Goal: Task Accomplishment & Management: Manage account settings

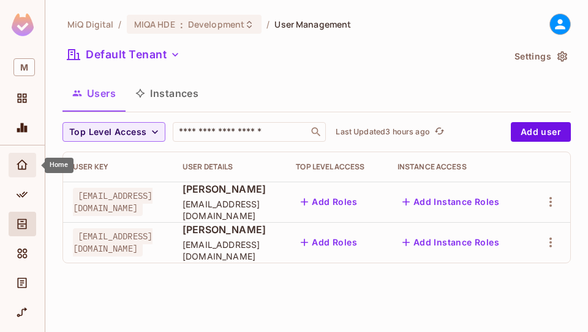
click at [21, 157] on div "Home" at bounding box center [23, 165] width 28 height 25
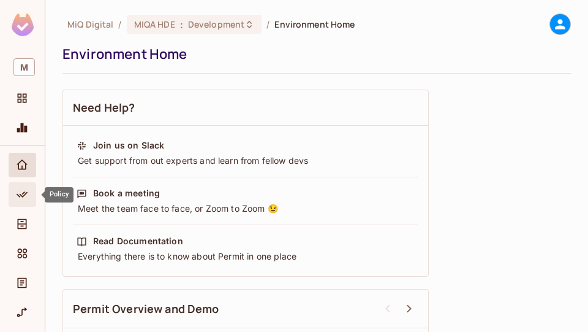
click at [27, 189] on icon "Policy" at bounding box center [22, 194] width 12 height 12
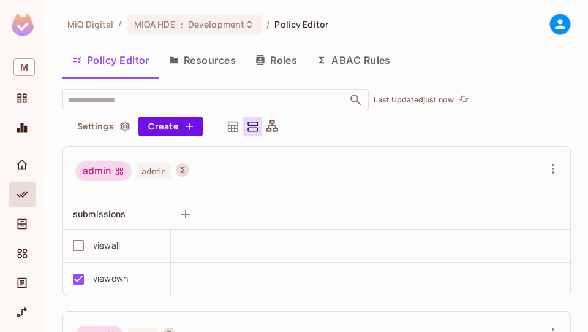
click at [192, 58] on button "Resources" at bounding box center [202, 60] width 86 height 31
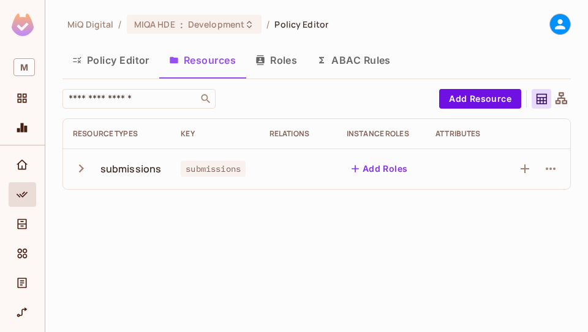
click at [343, 59] on button "ABAC Rules" at bounding box center [354, 60] width 94 height 31
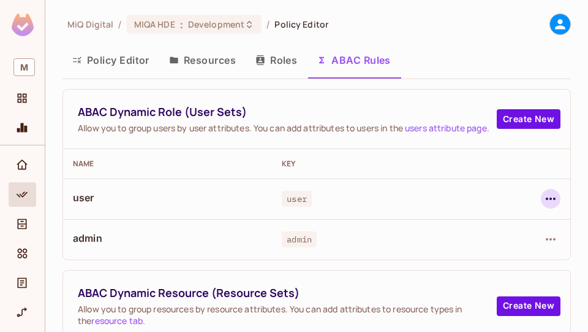
click at [548, 200] on icon "button" at bounding box center [551, 198] width 15 height 15
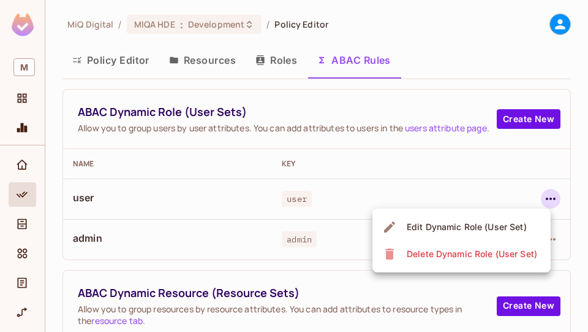
click at [443, 229] on div "Edit Dynamic Role (User Set)" at bounding box center [467, 227] width 120 height 12
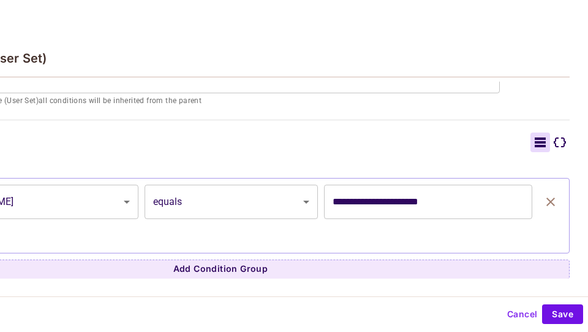
scroll to position [246, 0]
click at [521, 317] on button "Cancel" at bounding box center [522, 314] width 40 height 20
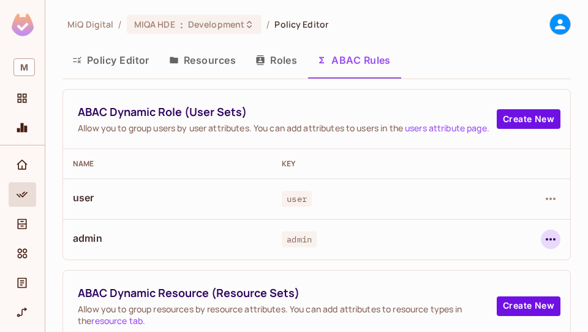
click at [545, 237] on icon "button" at bounding box center [551, 239] width 15 height 15
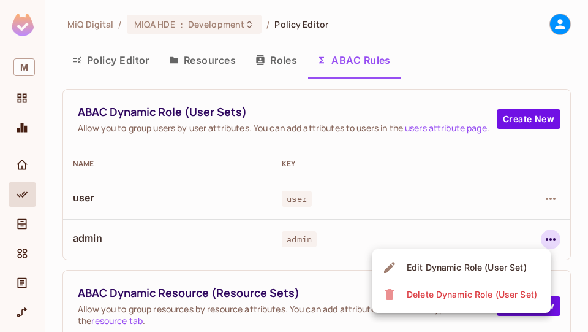
click at [479, 268] on div "Edit Dynamic Role (User Set)" at bounding box center [467, 267] width 120 height 12
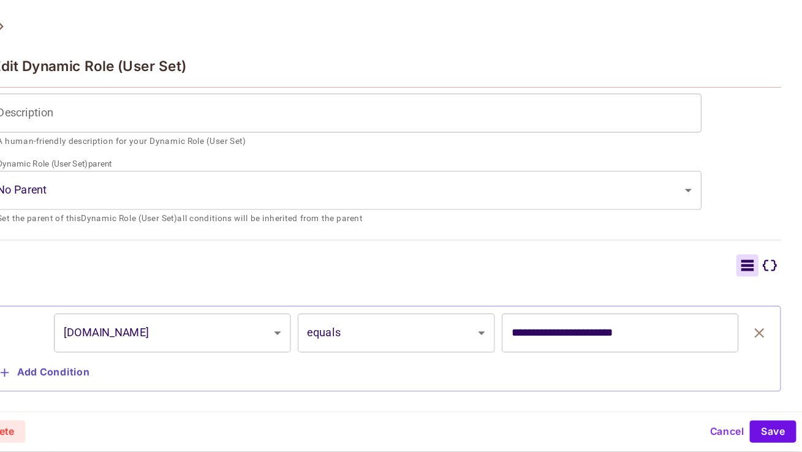
scroll to position [126, 0]
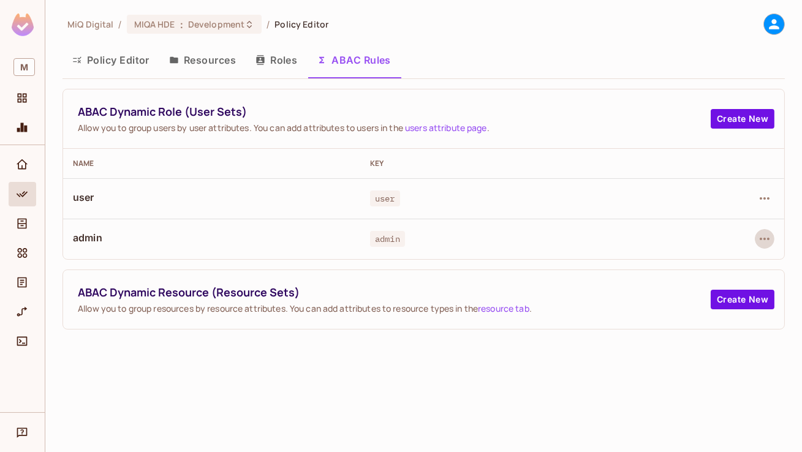
click at [143, 70] on button "Policy Editor" at bounding box center [111, 60] width 97 height 31
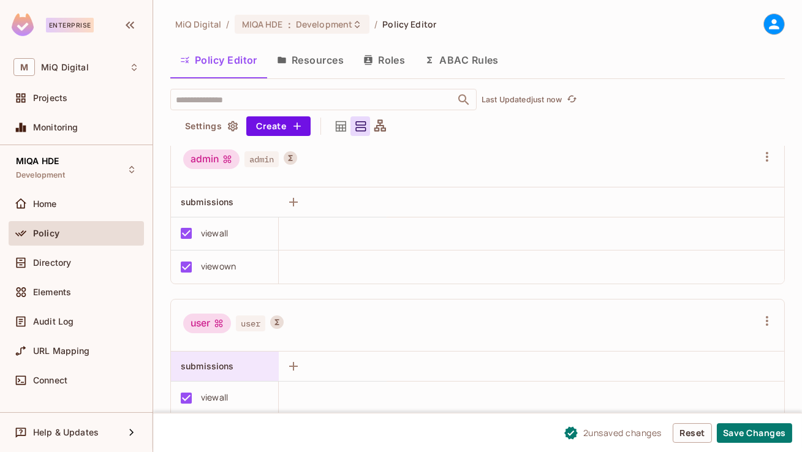
scroll to position [26, 0]
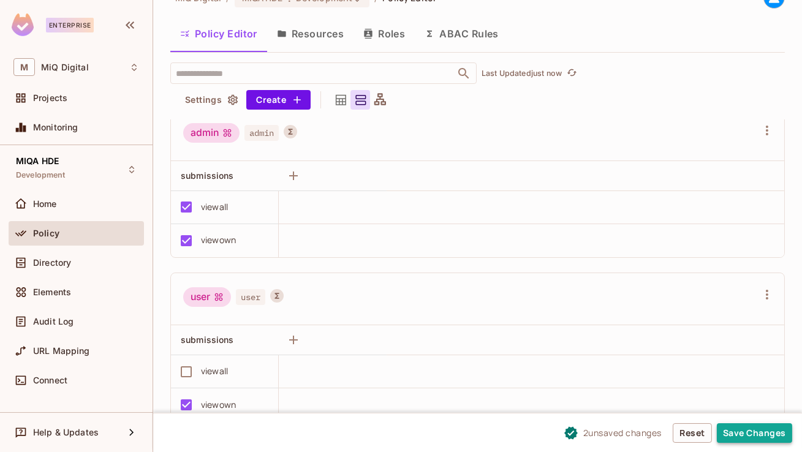
click at [588, 331] on button "Save Changes" at bounding box center [754, 433] width 75 height 20
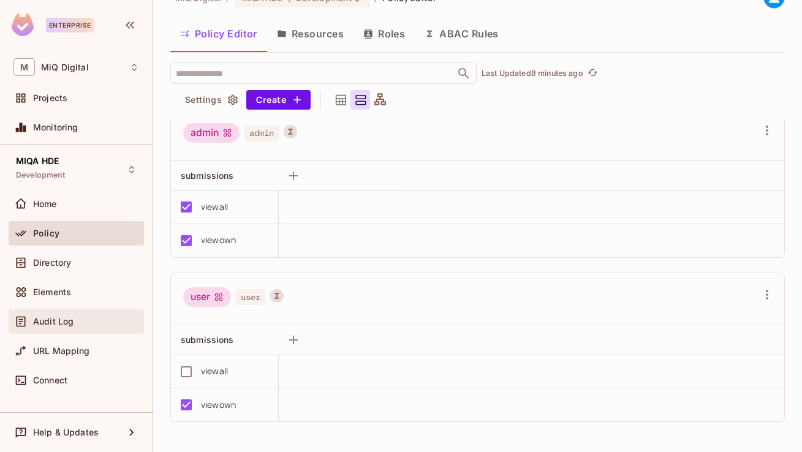
click at [58, 320] on span "Audit Log" at bounding box center [53, 322] width 40 height 10
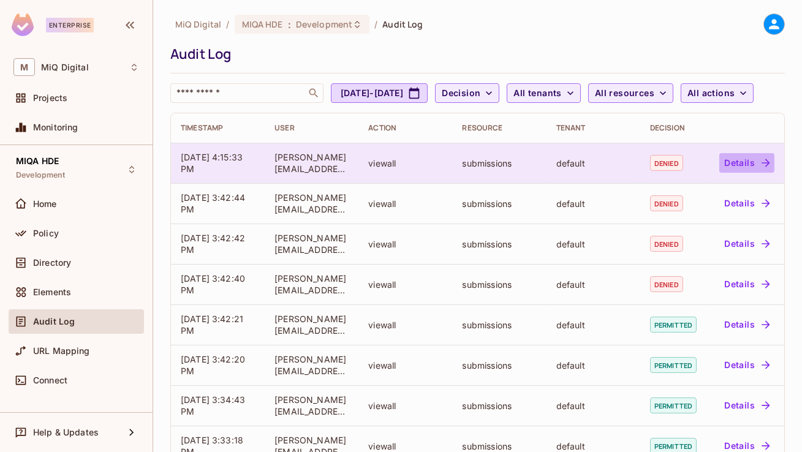
click at [588, 173] on button "Details" at bounding box center [746, 163] width 55 height 20
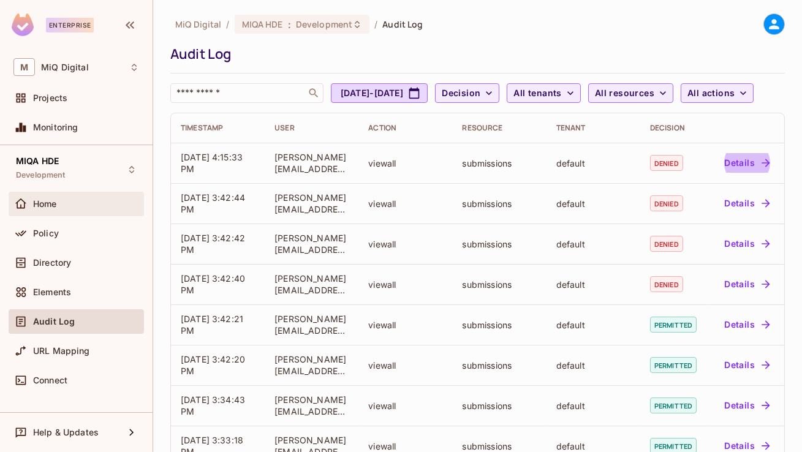
click at [69, 206] on div "Home" at bounding box center [86, 204] width 106 height 10
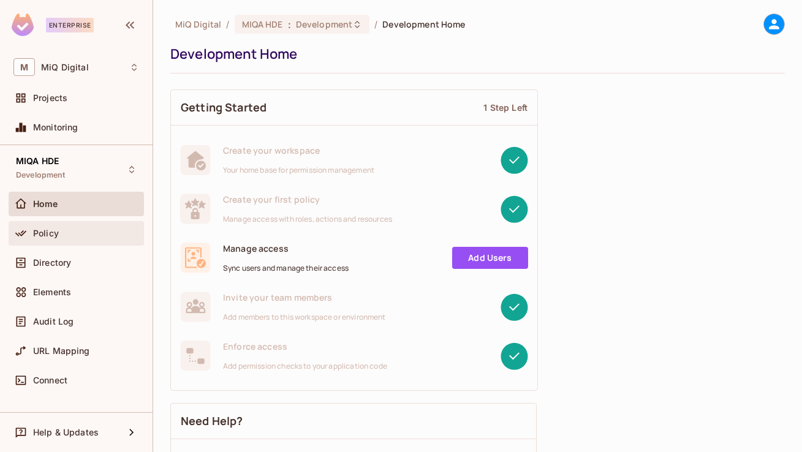
click at [77, 227] on div "Policy" at bounding box center [76, 233] width 126 height 15
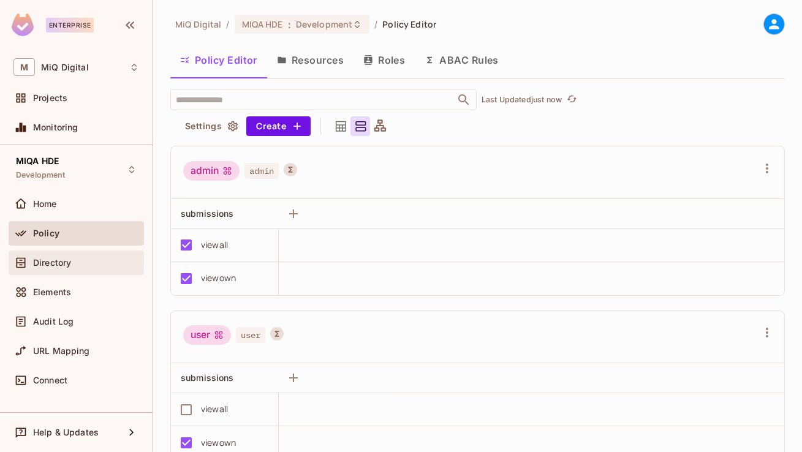
click at [89, 267] on div "Directory" at bounding box center [76, 263] width 126 height 15
